Goal: Task Accomplishment & Management: Manage account settings

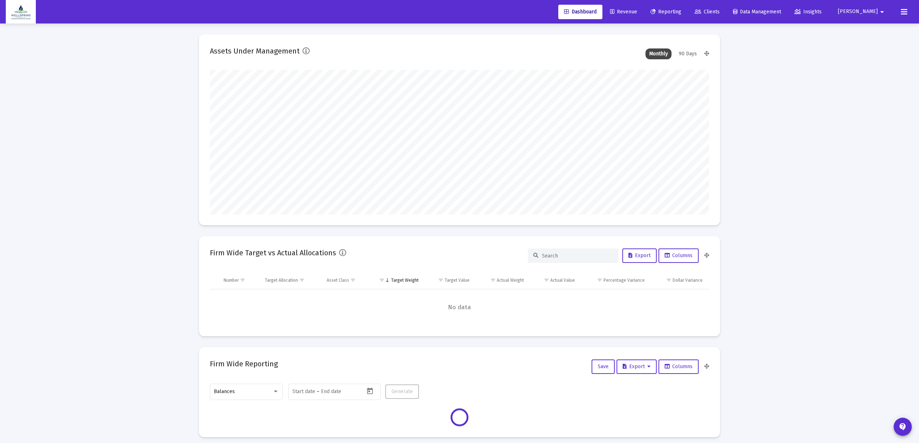
scroll to position [145, 499]
type input "[DATE]"
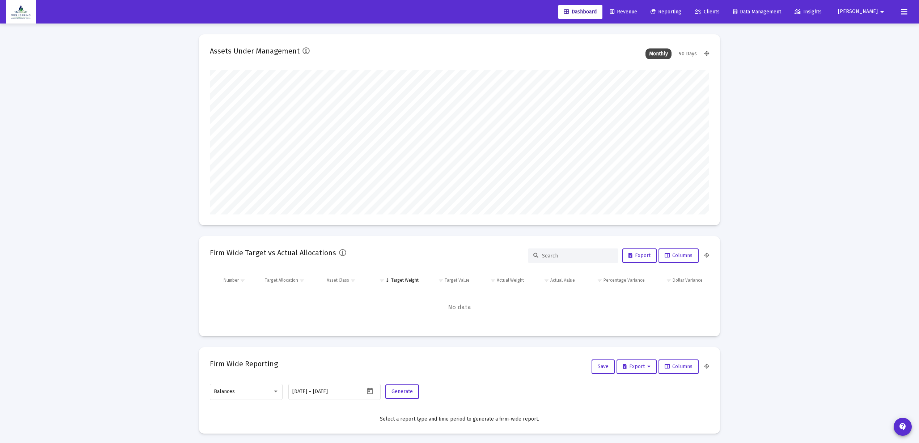
click at [629, 5] on link "Revenue" at bounding box center [623, 12] width 39 height 14
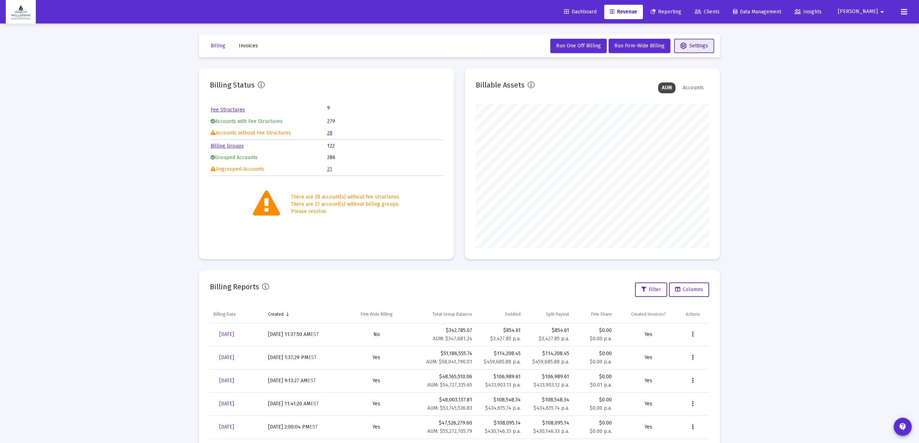
click at [696, 48] on button "Settings" at bounding box center [694, 46] width 40 height 14
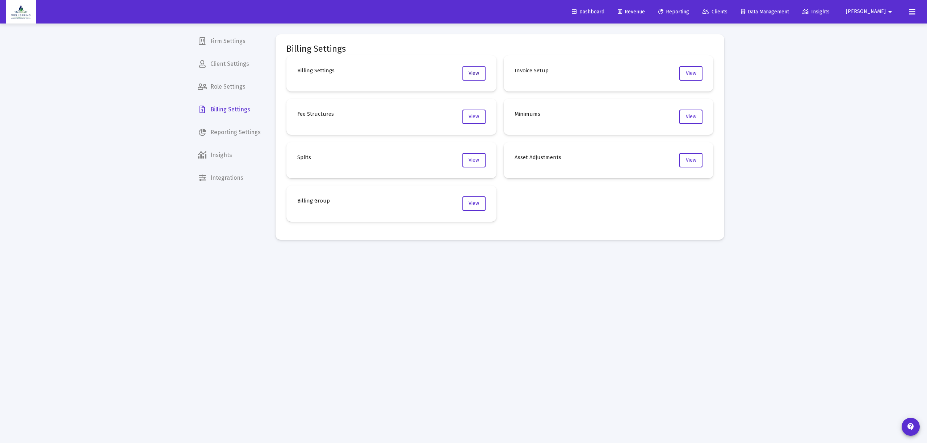
click at [474, 71] on span "View" at bounding box center [473, 73] width 10 height 6
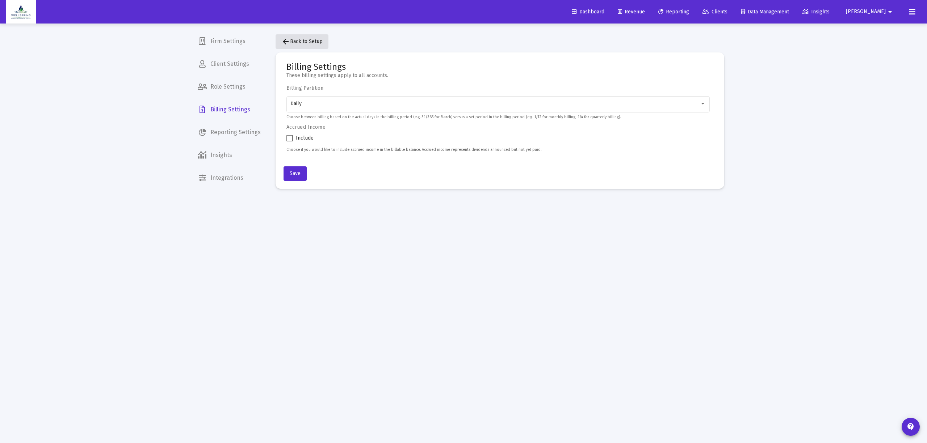
click at [293, 44] on button "arrow_back Back to Setup" at bounding box center [301, 41] width 53 height 14
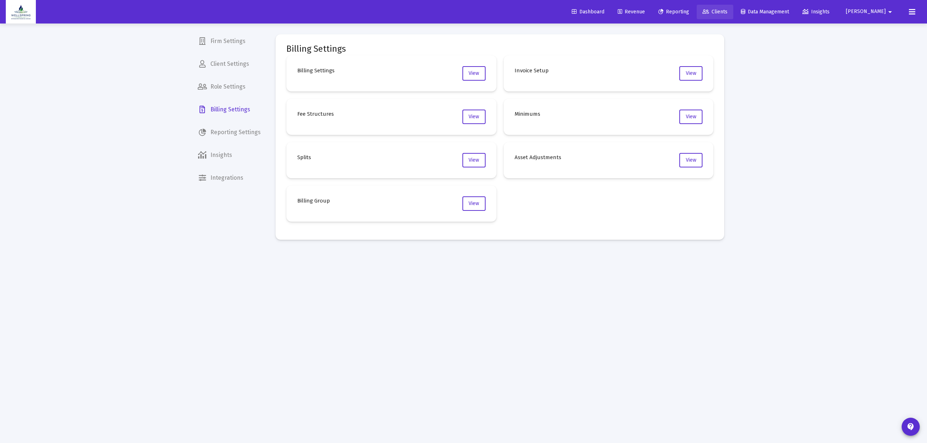
click at [727, 9] on span "Clients" at bounding box center [714, 12] width 25 height 6
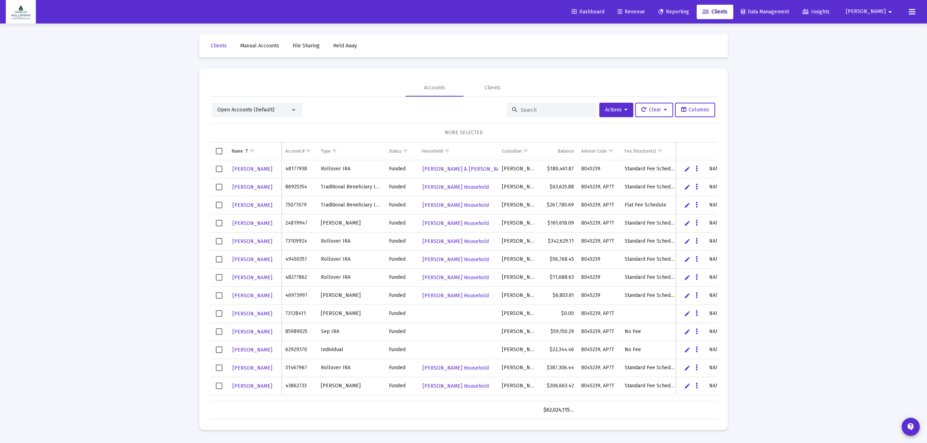
click at [526, 103] on div at bounding box center [551, 110] width 90 height 14
click at [520, 109] on input at bounding box center [555, 110] width 71 height 6
click at [488, 83] on div "Clients" at bounding box center [492, 87] width 58 height 17
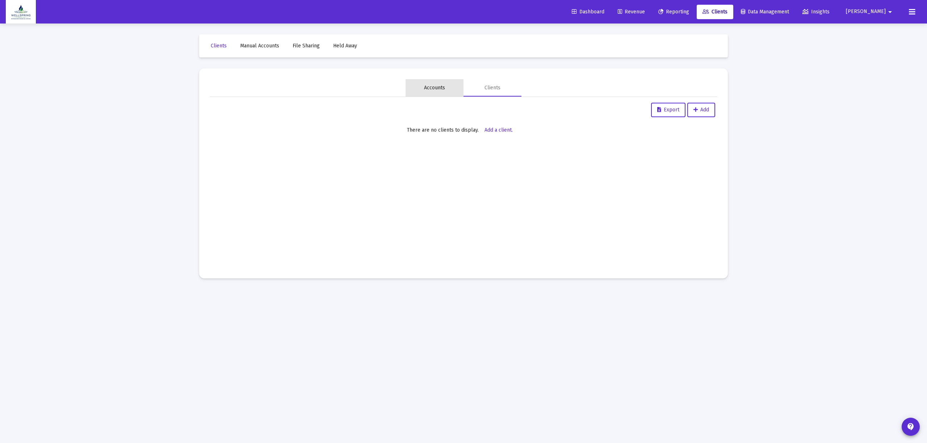
click at [439, 90] on div "Accounts" at bounding box center [434, 87] width 21 height 7
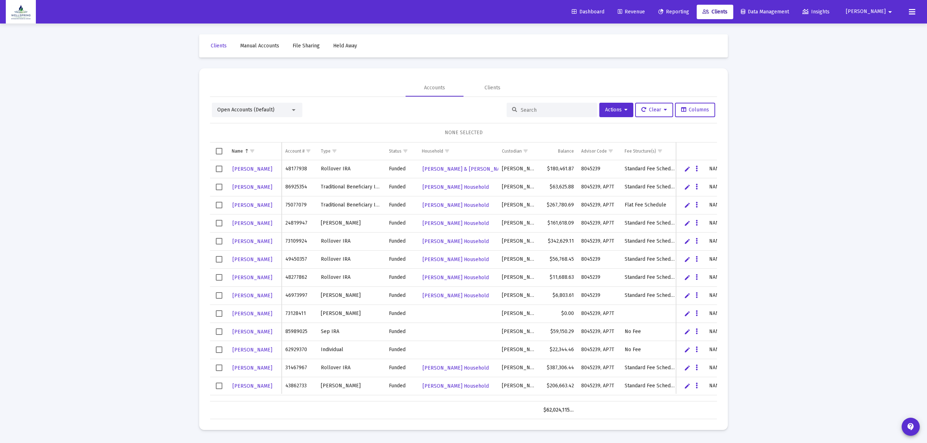
click at [268, 109] on span "Open Accounts (Default)" at bounding box center [245, 110] width 57 height 6
click at [268, 109] on span "(Default)" at bounding box center [262, 109] width 17 height 5
click at [527, 107] on input at bounding box center [555, 110] width 71 height 6
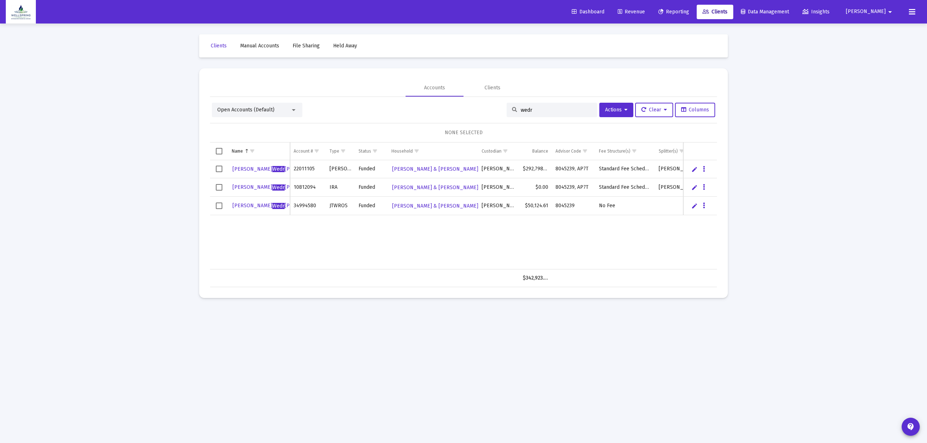
drag, startPoint x: 548, startPoint y: 111, endPoint x: 494, endPoint y: 113, distance: 53.9
click at [494, 112] on div "Open Accounts (Default) wedr Actions Clear Columns" at bounding box center [463, 110] width 503 height 14
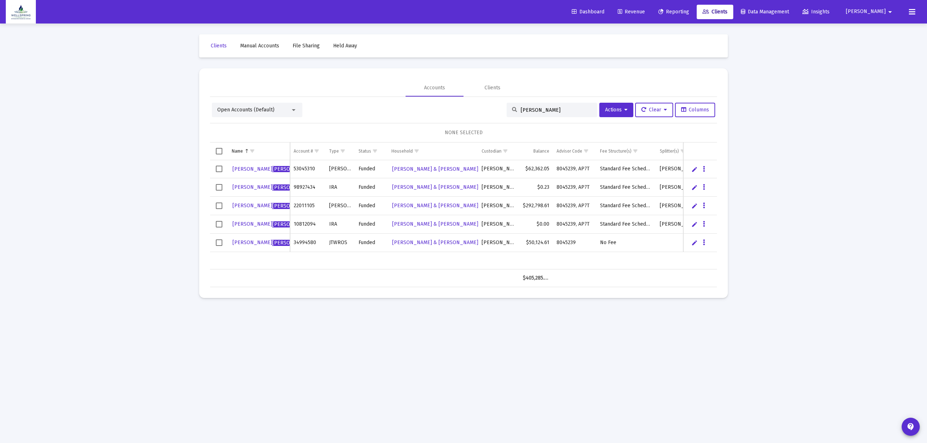
type input "[PERSON_NAME]"
click at [261, 206] on span "[PERSON_NAME]" at bounding box center [272, 206] width 80 height 6
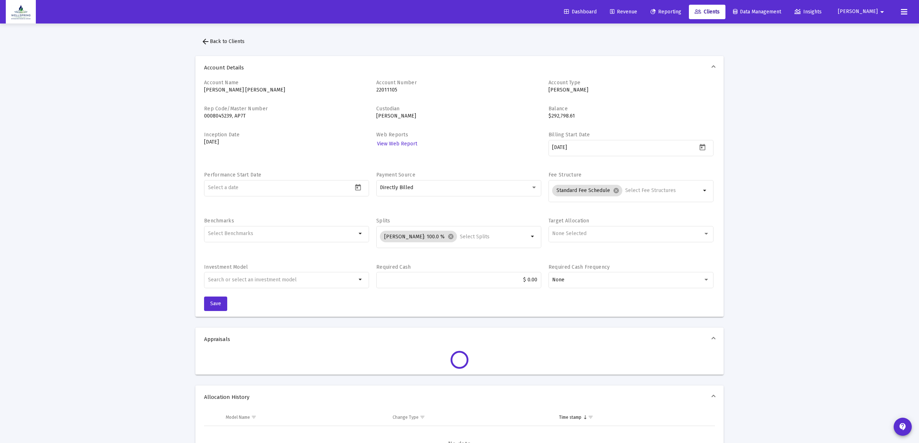
click at [508, 197] on div "Directly Billed" at bounding box center [458, 191] width 165 height 23
click at [511, 193] on div "Directly Billed" at bounding box center [458, 188] width 157 height 18
click at [511, 193] on span "Directly Billed" at bounding box center [458, 188] width 157 height 15
click at [510, 193] on div "Directly Billed" at bounding box center [458, 188] width 157 height 18
click at [512, 174] on span "Custodian Billed" at bounding box center [458, 172] width 157 height 15
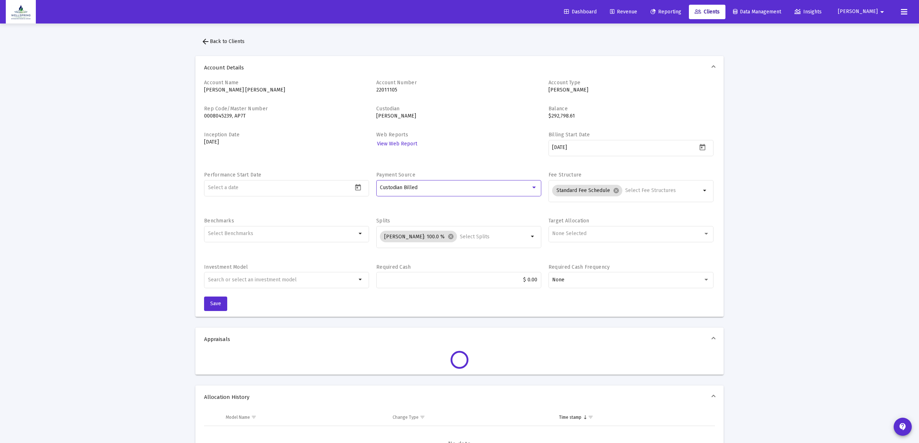
click at [397, 187] on span "Custodian Billed" at bounding box center [399, 188] width 38 height 6
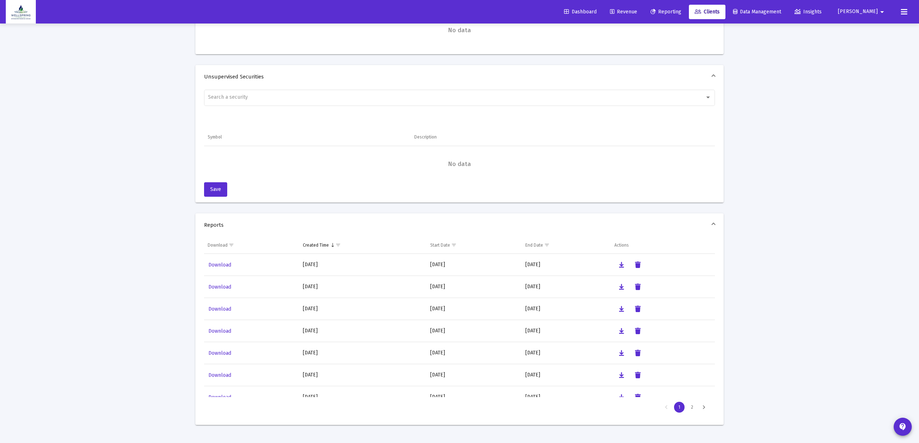
scroll to position [29, 0]
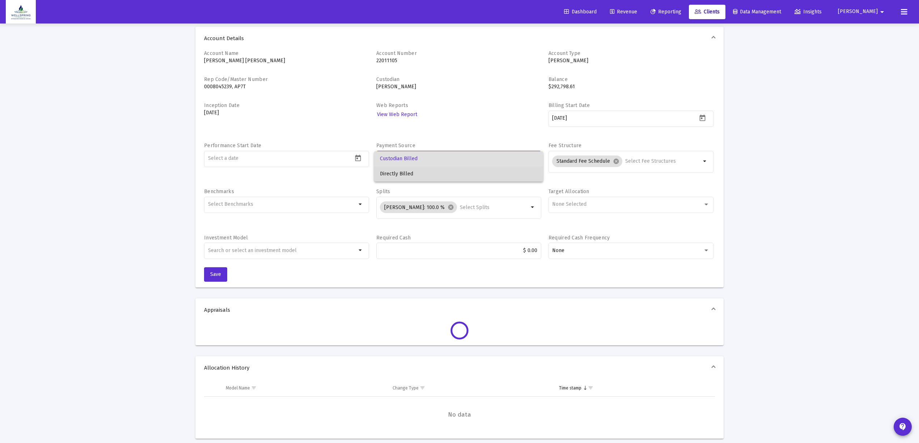
click at [427, 172] on span "Directly Billed" at bounding box center [458, 173] width 157 height 15
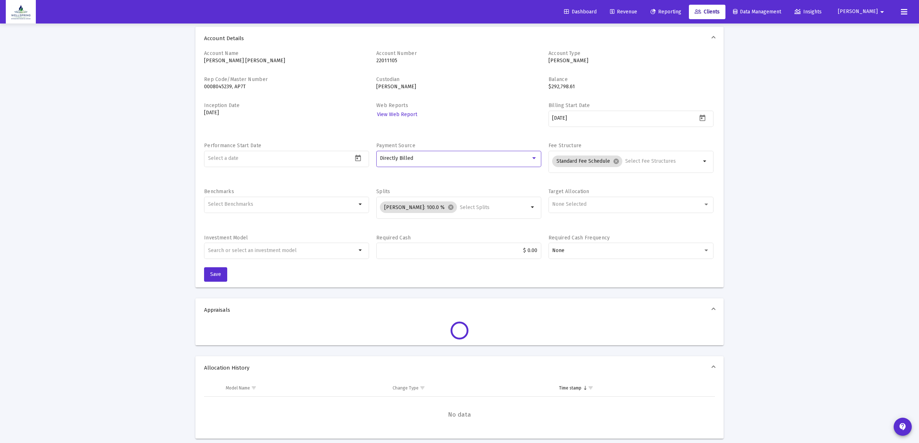
drag, startPoint x: 455, startPoint y: 112, endPoint x: 438, endPoint y: 131, distance: 25.6
click at [454, 113] on div "Web Reports View Web Report" at bounding box center [458, 118] width 165 height 33
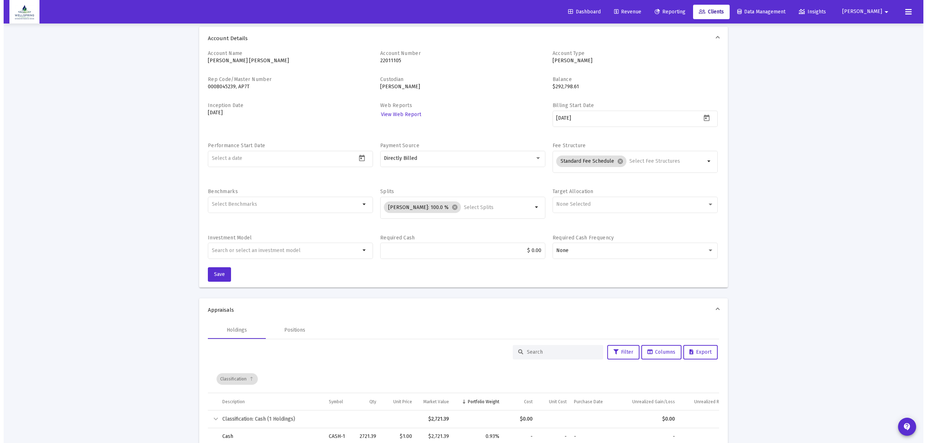
scroll to position [0, 0]
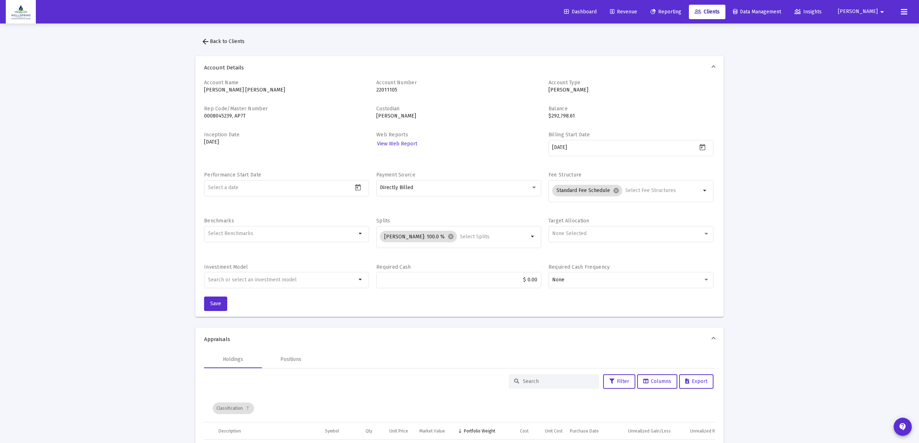
click at [229, 39] on span "arrow_back Back to Clients" at bounding box center [222, 41] width 43 height 6
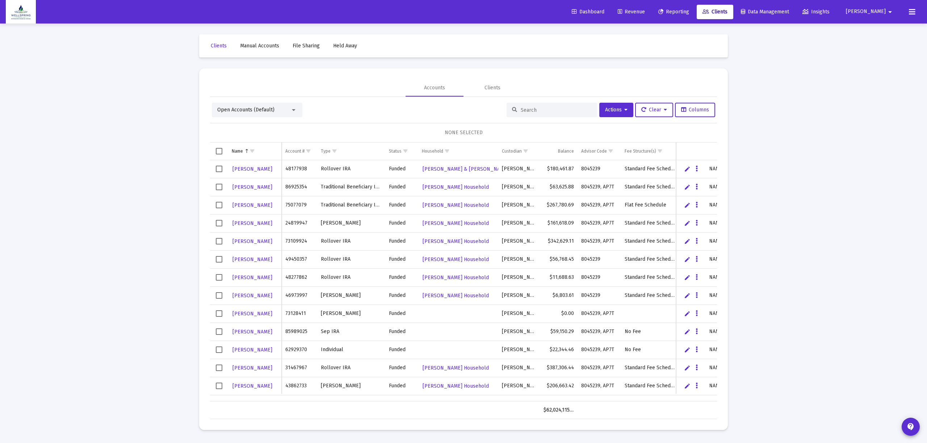
drag, startPoint x: 565, startPoint y: 103, endPoint x: 561, endPoint y: 107, distance: 6.4
click at [561, 107] on div at bounding box center [551, 110] width 90 height 14
click at [561, 107] on input at bounding box center [555, 110] width 71 height 6
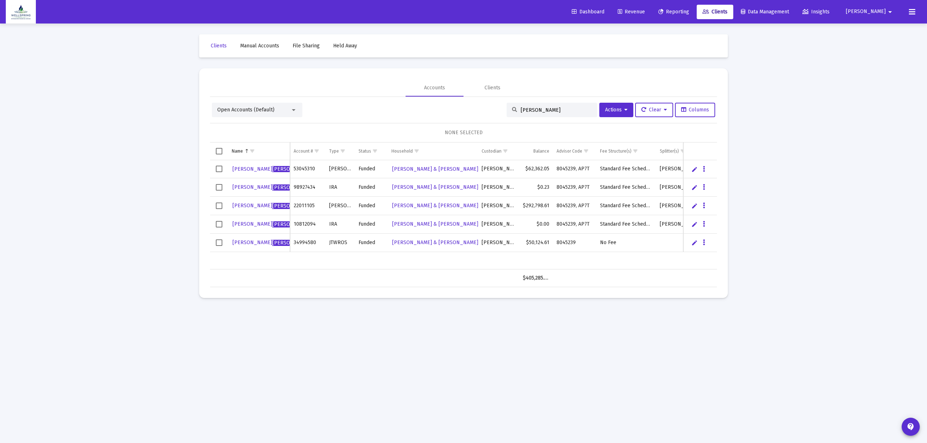
type input "[PERSON_NAME]"
click at [246, 206] on span "[PERSON_NAME]" at bounding box center [272, 206] width 80 height 6
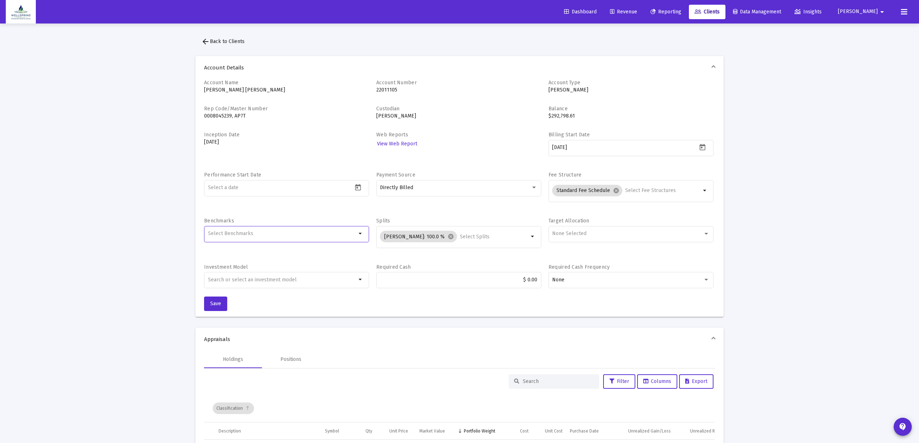
click at [279, 237] on input "Selection" at bounding box center [282, 234] width 149 height 6
click at [213, 39] on span "arrow_back Back to Clients" at bounding box center [222, 41] width 43 height 6
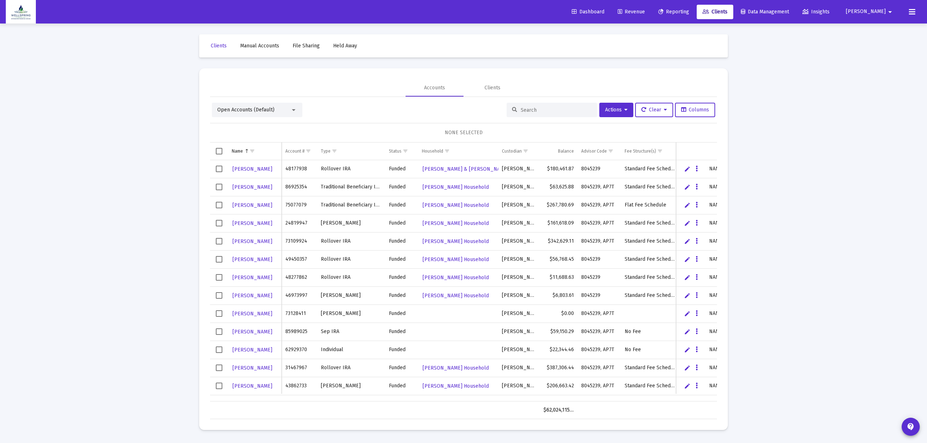
click at [277, 115] on div "Open Accounts (Default)" at bounding box center [257, 110] width 90 height 14
click at [282, 109] on div "Open Accounts (Default)" at bounding box center [253, 109] width 73 height 7
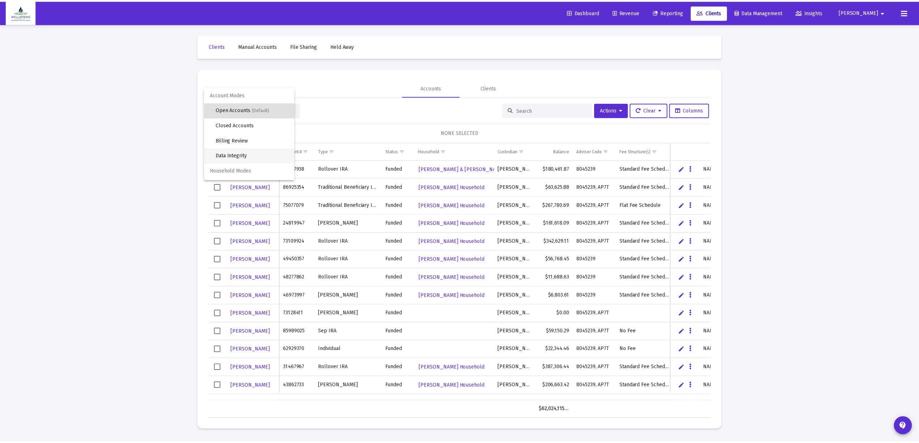
scroll to position [14, 0]
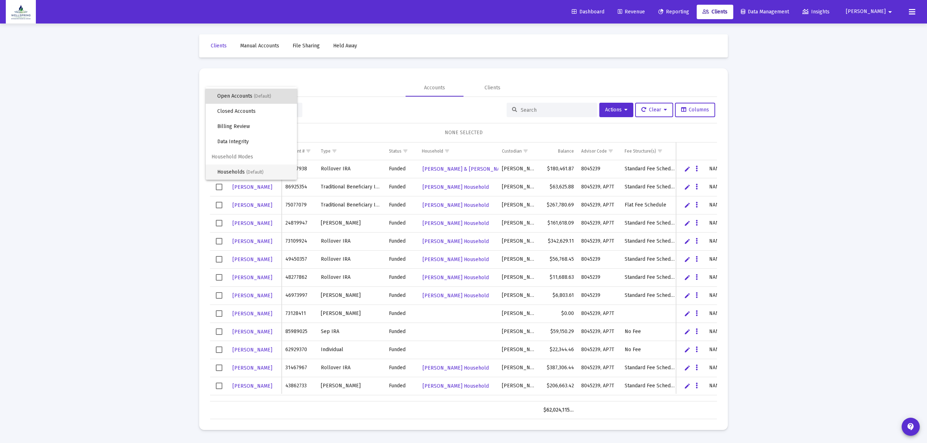
click at [226, 171] on span "Households (Default)" at bounding box center [254, 172] width 74 height 15
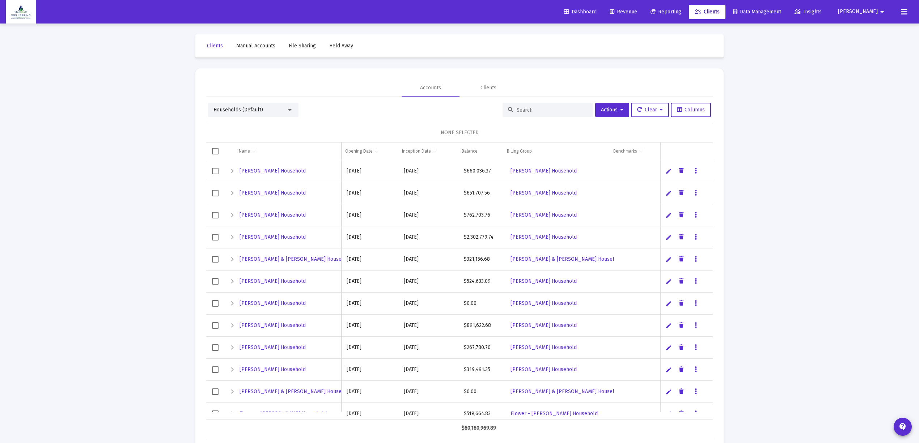
click at [552, 113] on div at bounding box center [548, 110] width 90 height 14
click at [553, 112] on input at bounding box center [552, 110] width 71 height 6
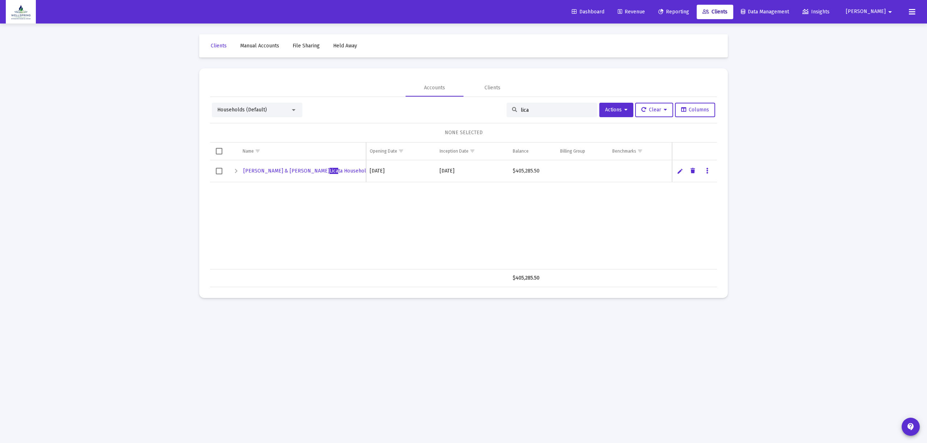
type input "lica"
click at [232, 173] on div "Expand" at bounding box center [236, 171] width 9 height 9
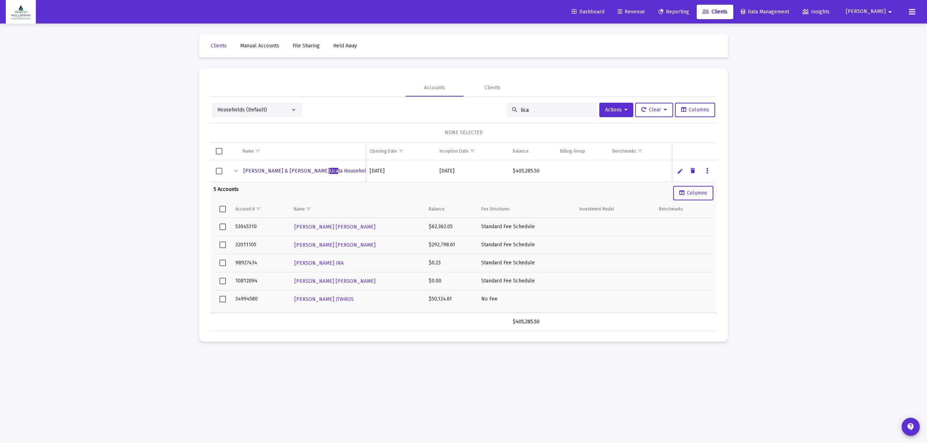
click at [256, 167] on link "[PERSON_NAME] & [PERSON_NAME] ta Household" at bounding box center [305, 171] width 127 height 11
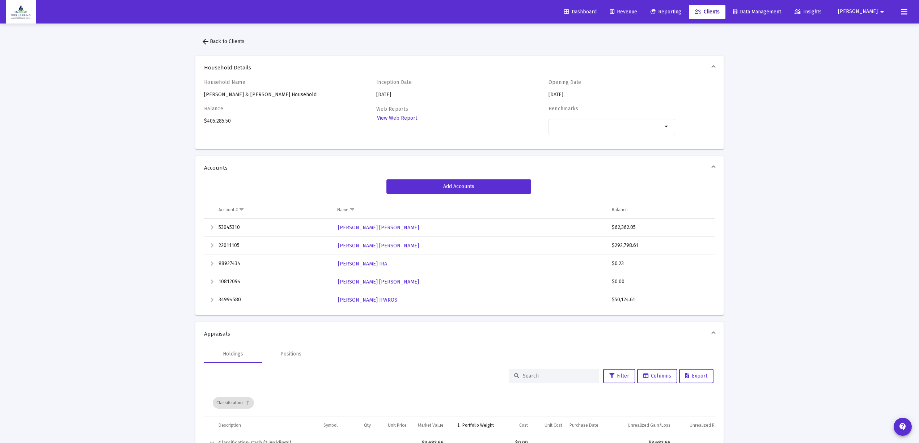
click at [637, 9] on span "Revenue" at bounding box center [623, 12] width 27 height 6
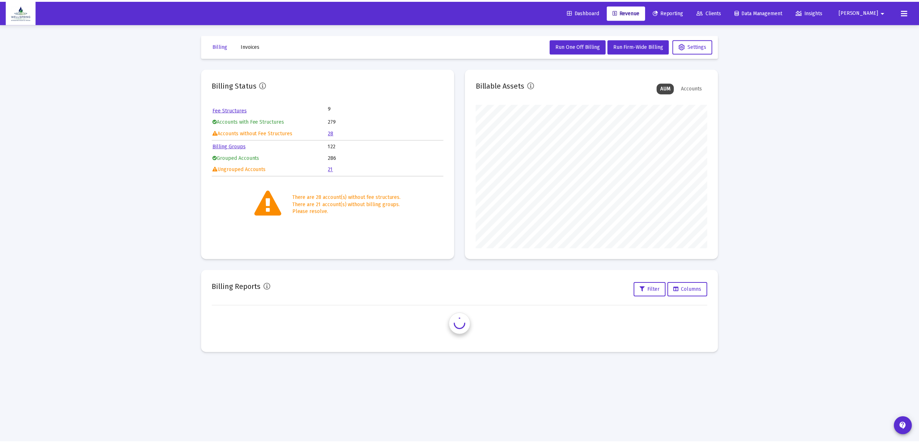
scroll to position [145, 233]
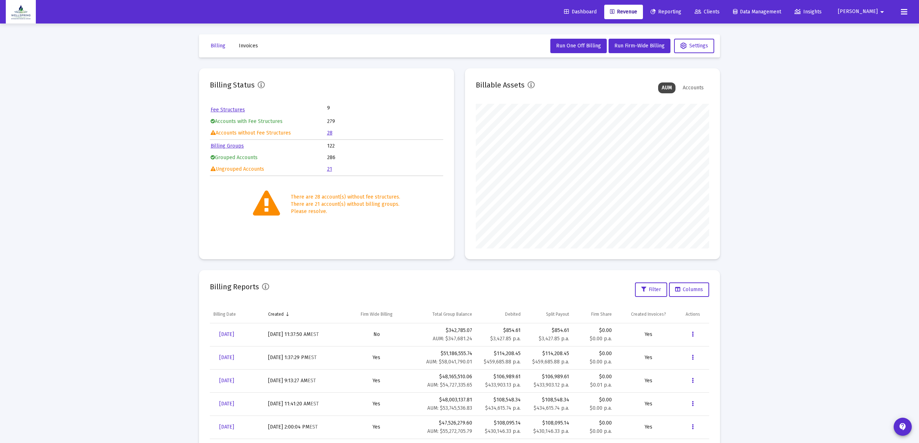
click at [232, 143] on link "Billing Groups" at bounding box center [227, 146] width 33 height 6
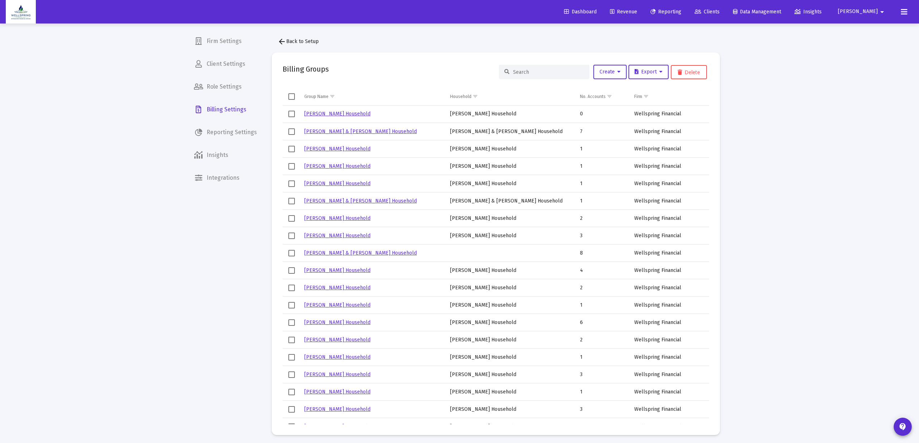
click at [571, 71] on input at bounding box center [548, 72] width 71 height 6
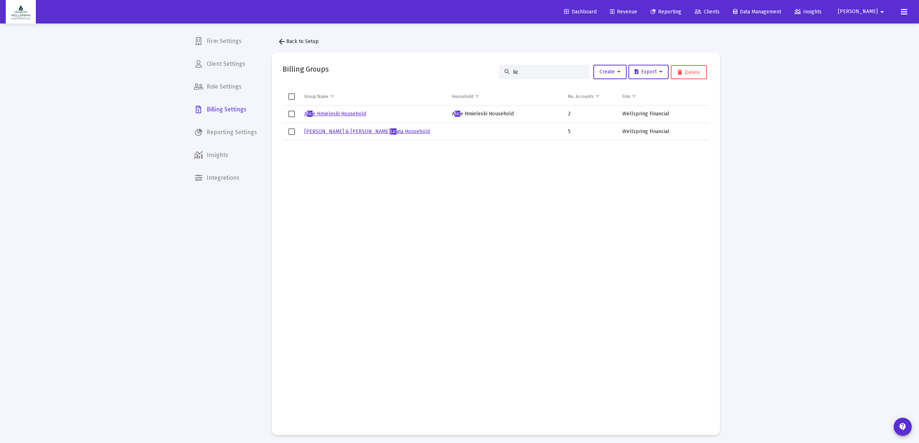
type input "lic"
click at [375, 127] on td "[PERSON_NAME] & [PERSON_NAME] ata Household" at bounding box center [375, 131] width 148 height 17
click at [368, 134] on link "[PERSON_NAME] & [PERSON_NAME] ata Household" at bounding box center [367, 131] width 126 height 6
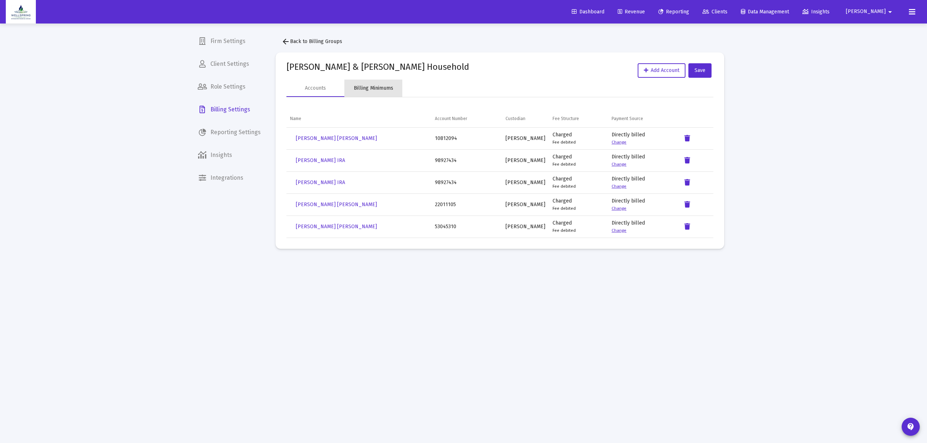
click at [374, 86] on div "Billing Minimums" at bounding box center [373, 88] width 39 height 7
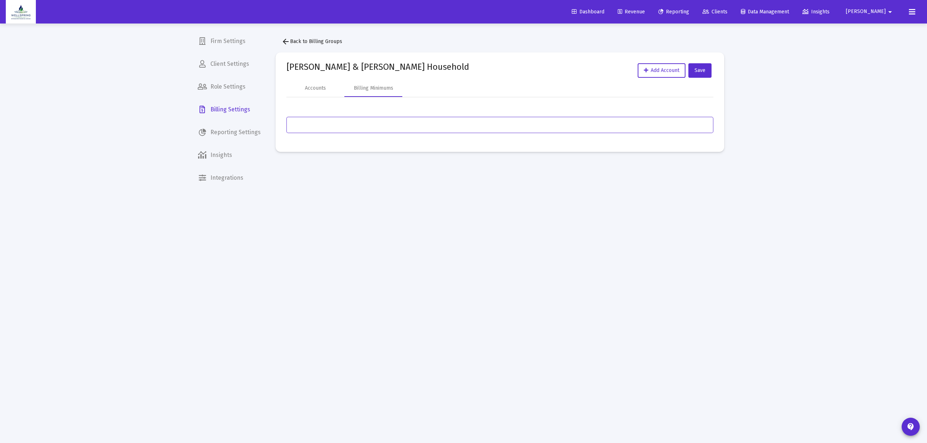
click at [367, 125] on input "Assignment Selection" at bounding box center [499, 125] width 419 height 6
click at [313, 91] on div "Accounts" at bounding box center [315, 88] width 21 height 7
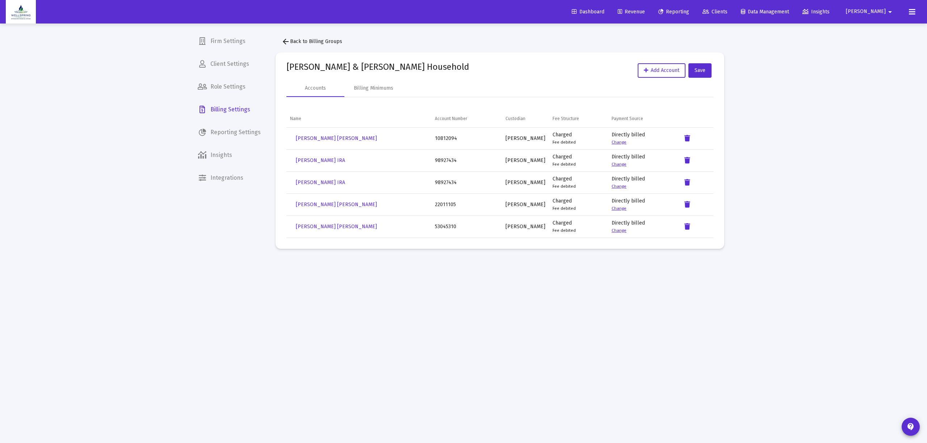
click at [616, 231] on link "Change" at bounding box center [618, 230] width 15 height 5
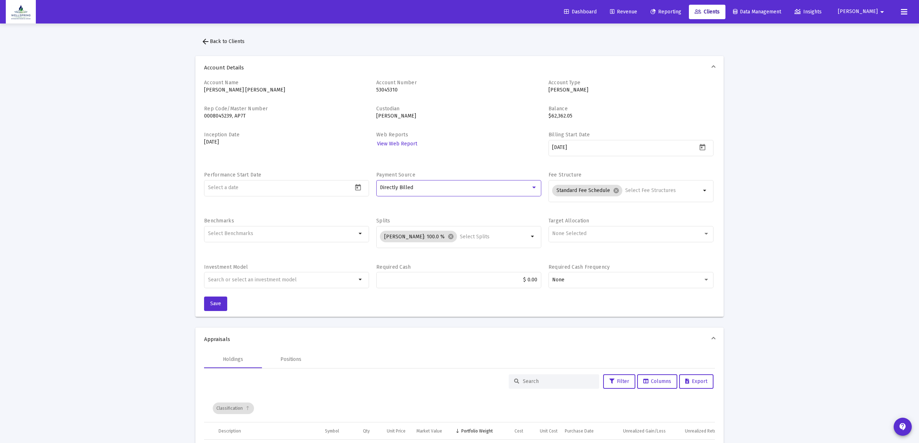
click at [519, 188] on div "Directly Billed" at bounding box center [455, 188] width 151 height 6
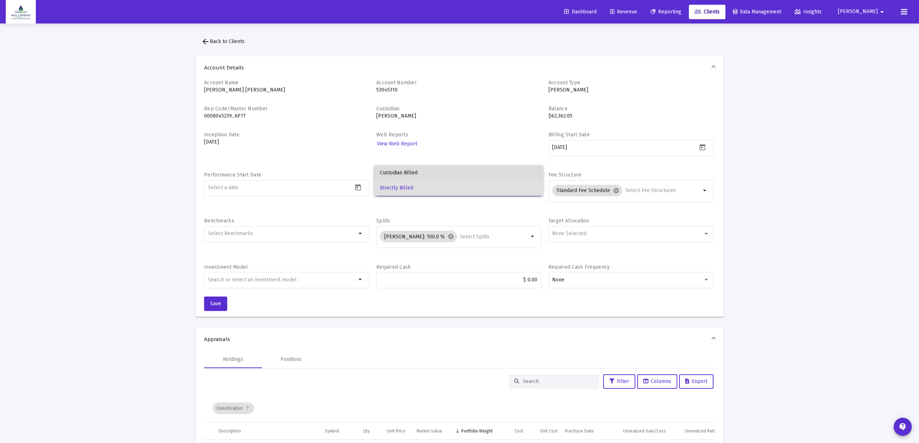
click at [521, 177] on span "Custodian Billed" at bounding box center [458, 172] width 157 height 15
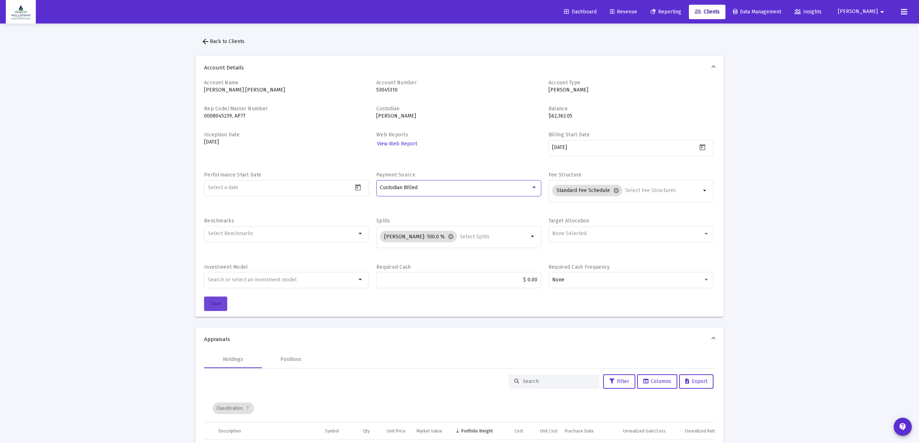
click at [219, 302] on span "Save" at bounding box center [215, 304] width 11 height 6
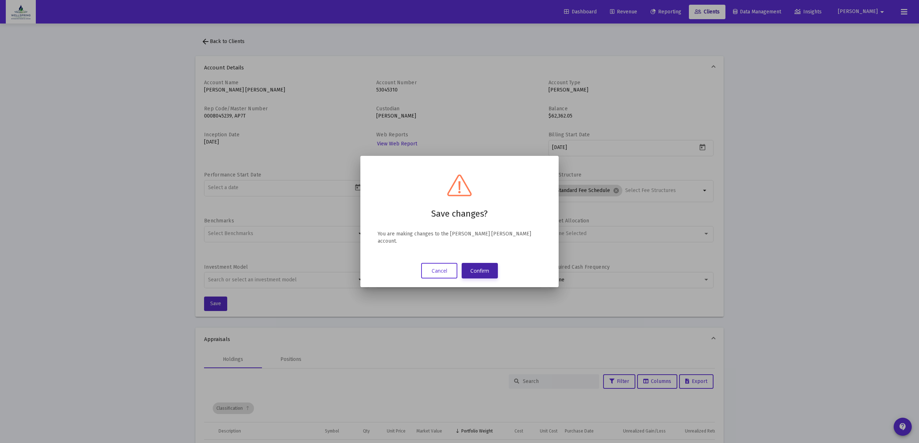
click at [488, 267] on button "Confirm" at bounding box center [480, 271] width 36 height 16
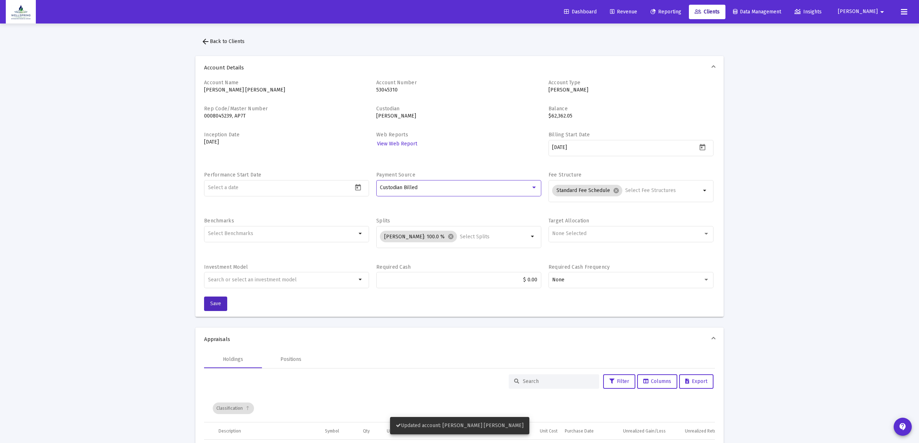
click at [507, 188] on div "Custodian Billed" at bounding box center [455, 188] width 151 height 6
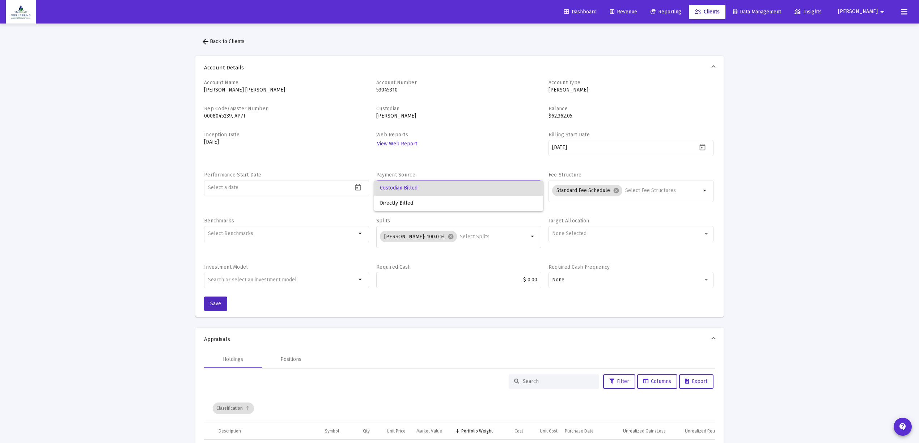
click at [507, 188] on span "Custodian Billed" at bounding box center [458, 188] width 157 height 15
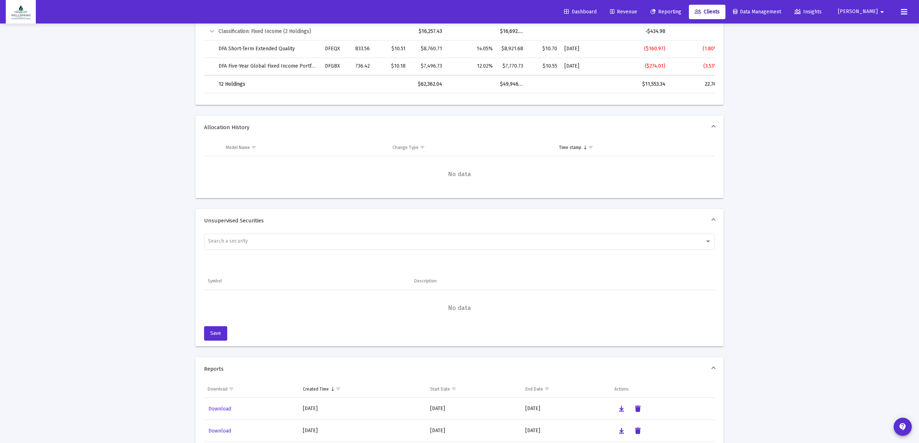
scroll to position [48, 0]
